Goal: Obtain resource: Download file/media

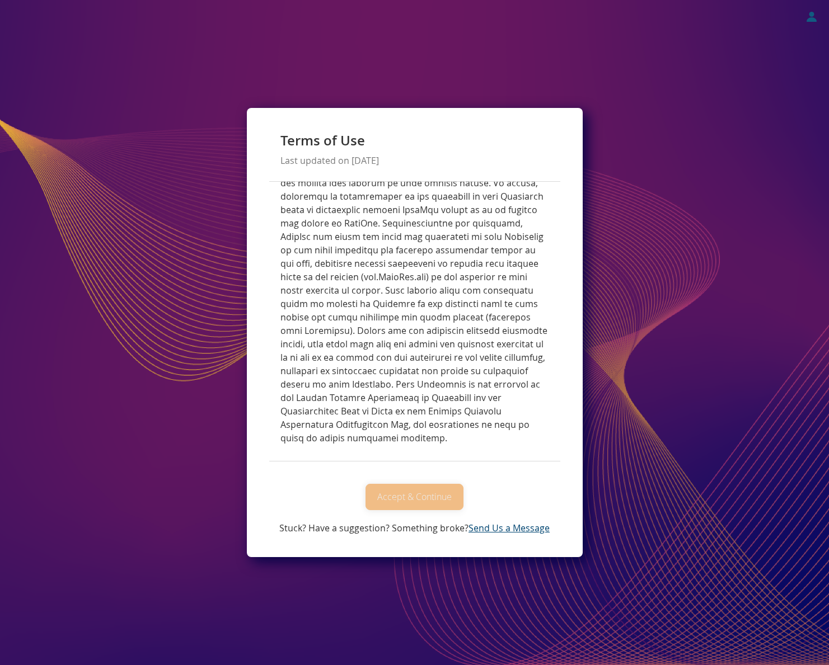
scroll to position [4944, 0]
click at [420, 491] on button "Accept & Continue" at bounding box center [414, 497] width 98 height 26
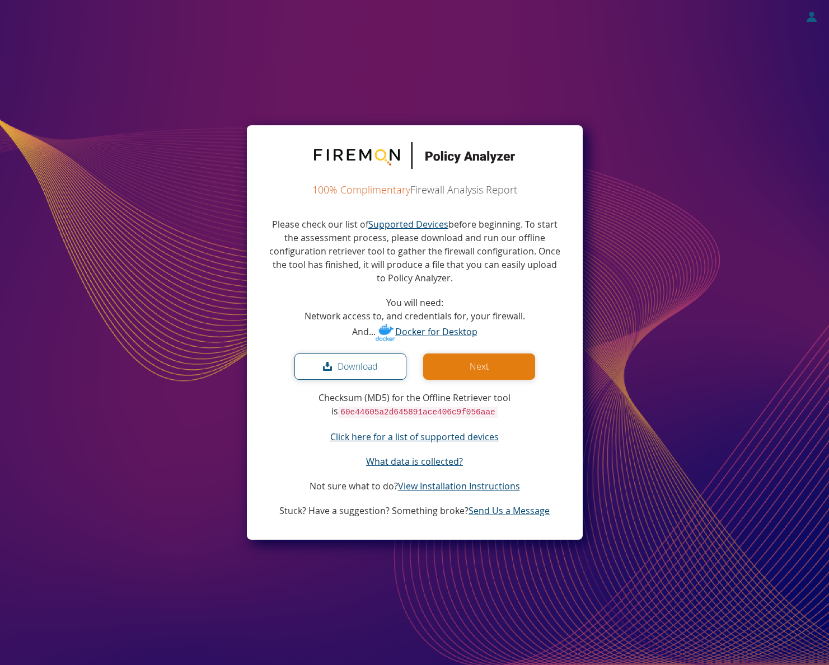
click at [349, 367] on button "Download" at bounding box center [350, 367] width 112 height 26
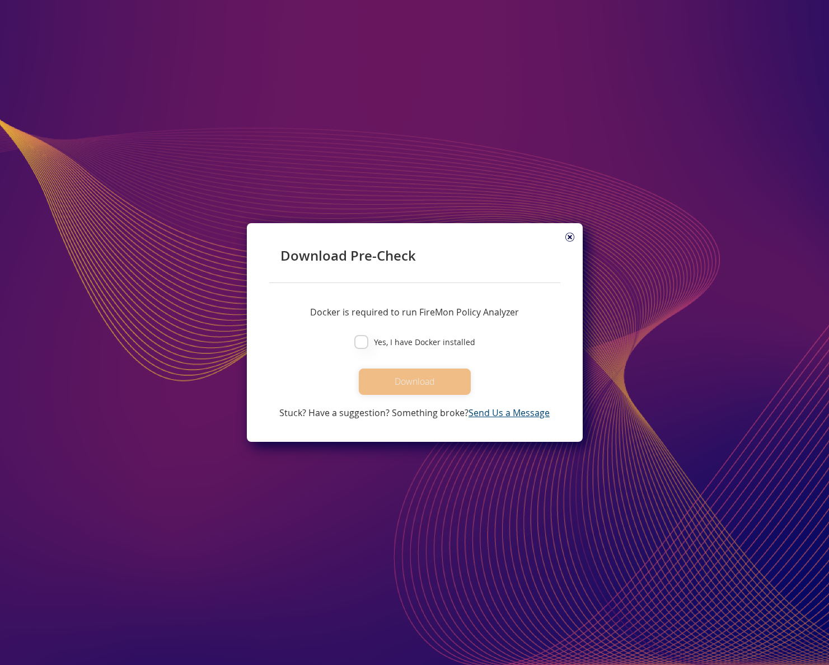
click at [568, 236] on icon at bounding box center [569, 237] width 9 height 9
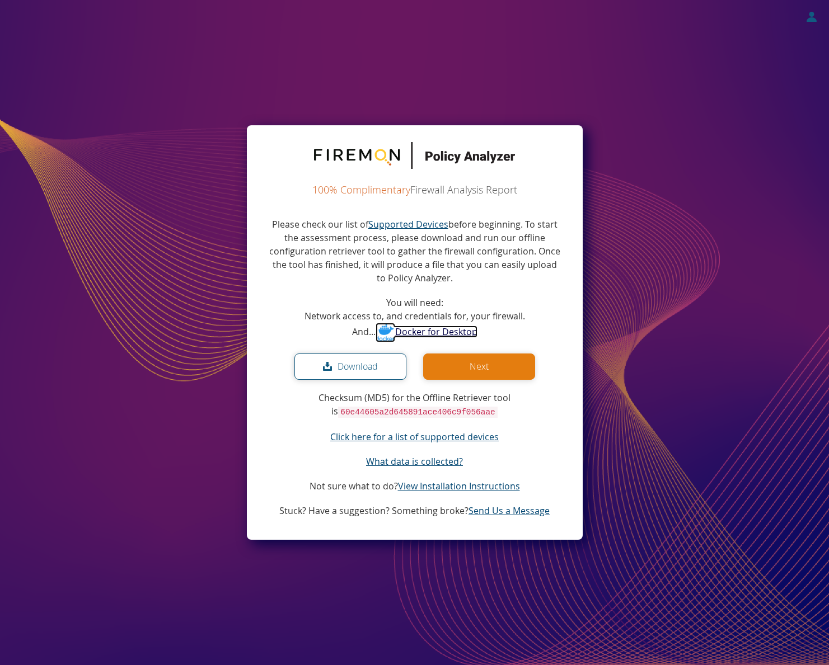
click at [429, 332] on link "Docker for Desktop" at bounding box center [426, 332] width 102 height 12
click at [407, 414] on code "60e44605a2d645891ace406c9f056aae" at bounding box center [417, 412] width 159 height 11
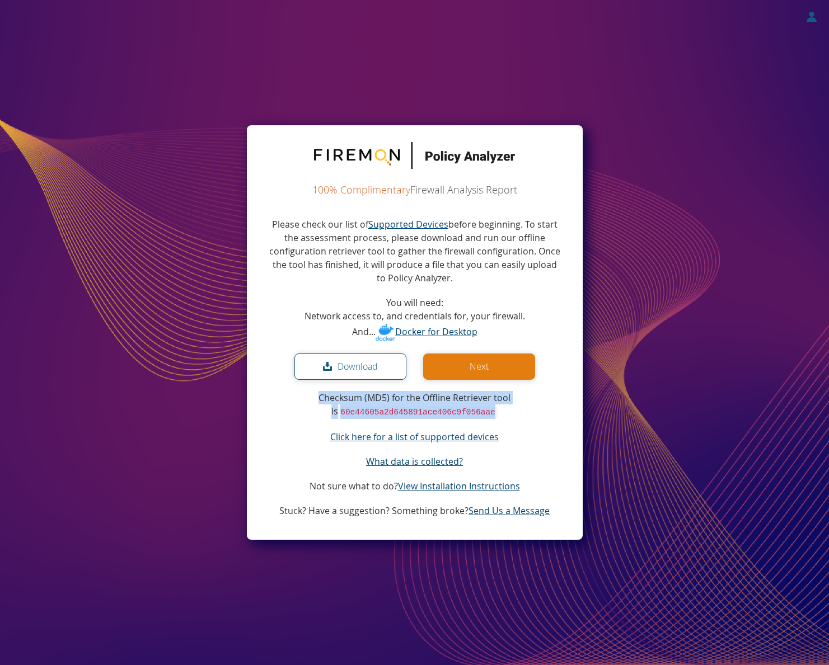
click at [407, 414] on code "60e44605a2d645891ace406c9f056aae" at bounding box center [417, 412] width 159 height 11
drag, startPoint x: 407, startPoint y: 414, endPoint x: 389, endPoint y: 413, distance: 17.4
click at [389, 413] on code "60e44605a2d645891ace406c9f056aae" at bounding box center [417, 412] width 159 height 11
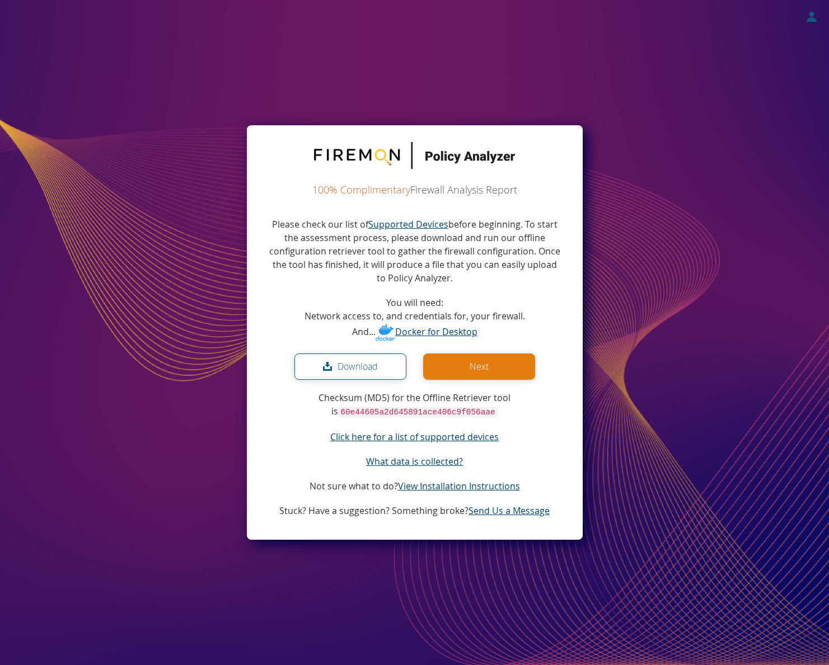
drag, startPoint x: 389, startPoint y: 413, endPoint x: 347, endPoint y: 399, distance: 44.4
click at [347, 399] on p "Checksum (MD5) for the Offline Retriever tool is 60e44605a2d645891ace406c9f056a…" at bounding box center [414, 405] width 291 height 28
copy p "Checksum (MD5) for the Offline Retriever tool is 60e44605a2d645891ace406c9f056a…"
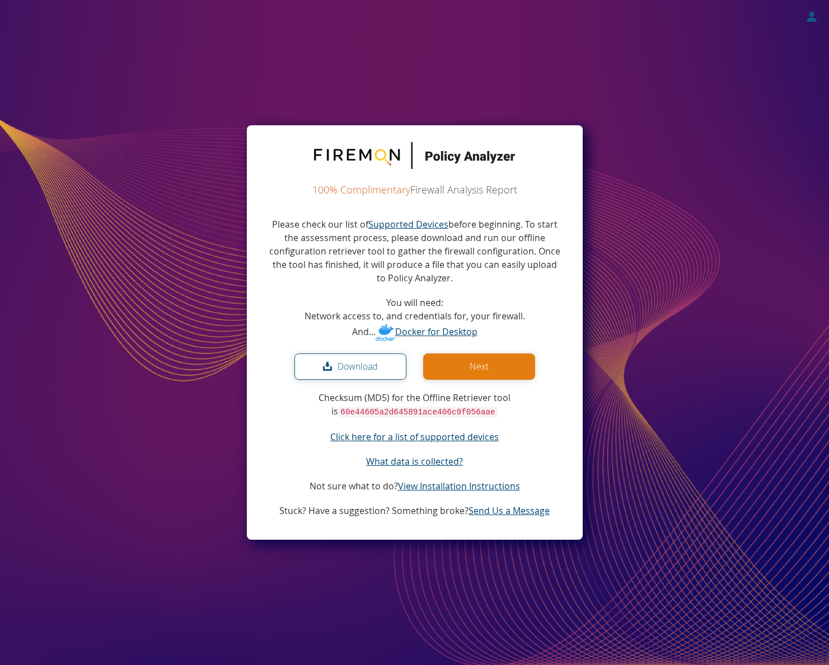
click at [126, 493] on saas-download "100% Complimentary Firewall Analysis Report Please check our list of Supported …" at bounding box center [414, 332] width 829 height 665
drag, startPoint x: 344, startPoint y: 412, endPoint x: 486, endPoint y: 411, distance: 142.1
click at [486, 411] on code "60e44605a2d645891ace406c9f056aae" at bounding box center [417, 412] width 159 height 11
copy code "60e44605a2d645891ace406c9f056aae"
click at [117, 133] on saas-download "100% Complimentary Firewall Analysis Report Please check our list of Supported …" at bounding box center [414, 332] width 829 height 665
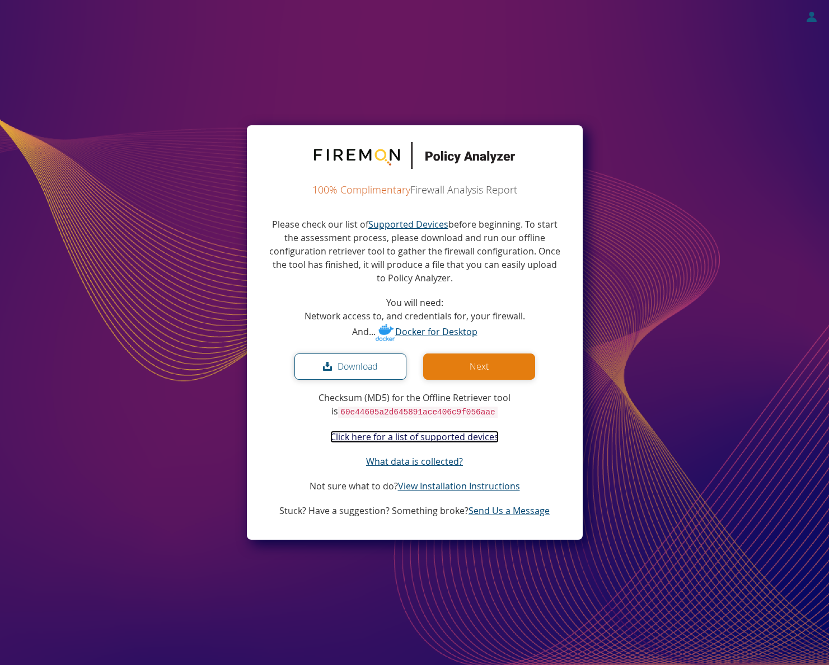
click at [421, 438] on link "Click here for a list of supported devices" at bounding box center [414, 437] width 168 height 12
